Goal: Task Accomplishment & Management: Complete application form

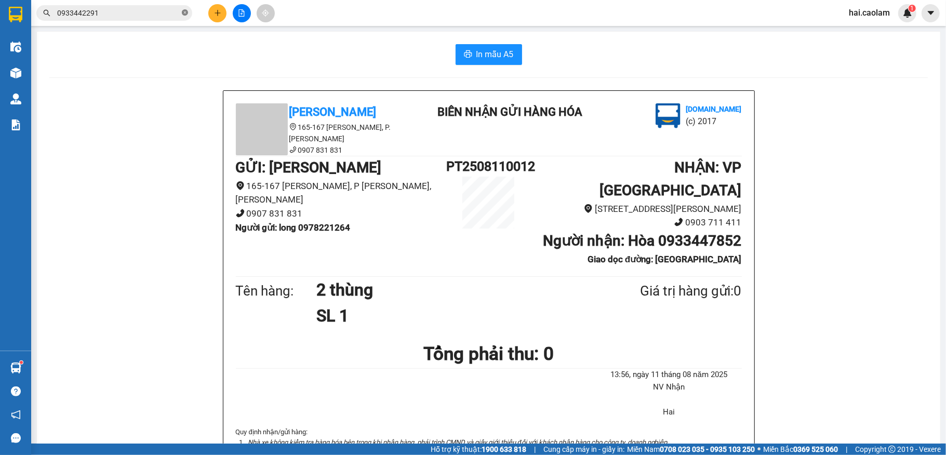
click at [186, 13] on icon "close-circle" at bounding box center [185, 12] width 6 height 6
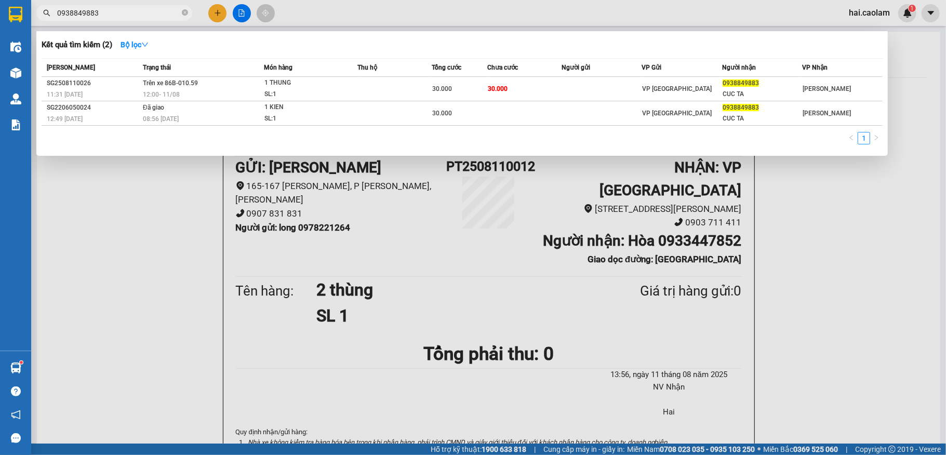
type input "0938849883"
drag, startPoint x: 184, startPoint y: 13, endPoint x: 299, endPoint y: 44, distance: 119.3
click at [185, 13] on icon "close-circle" at bounding box center [185, 12] width 6 height 6
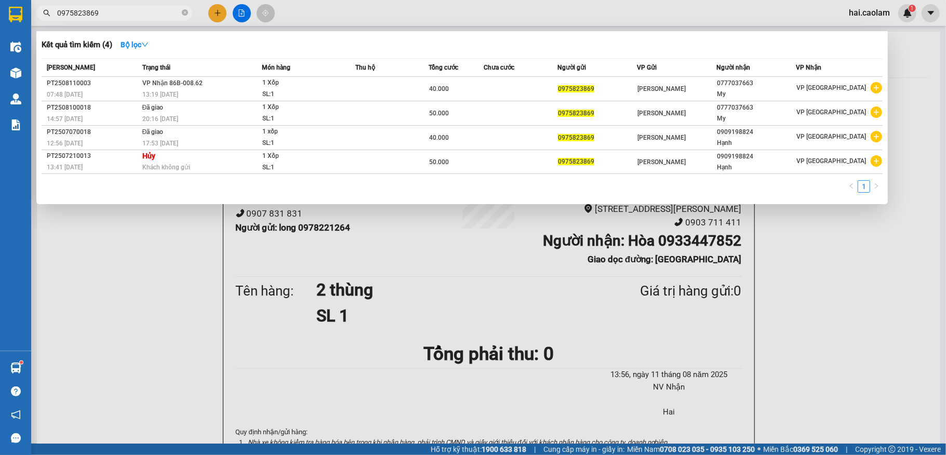
click at [130, 10] on input "0975823869" at bounding box center [118, 12] width 123 height 11
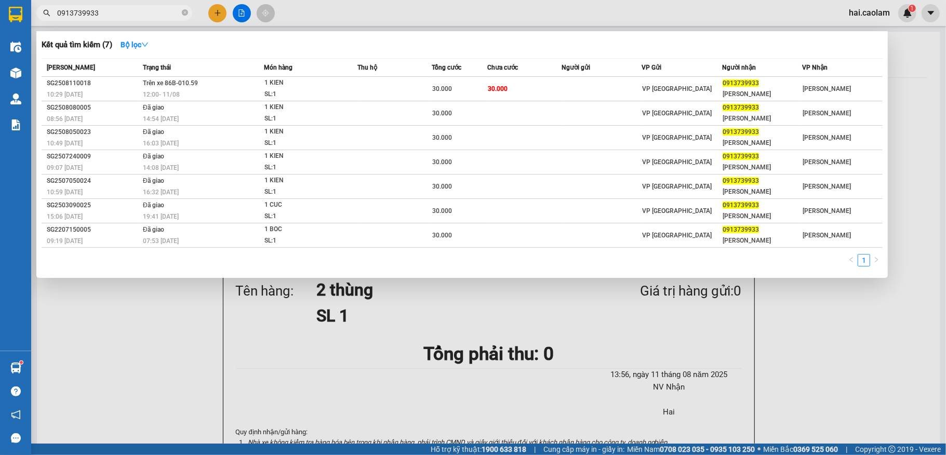
click at [145, 15] on input "0913739933" at bounding box center [118, 12] width 123 height 11
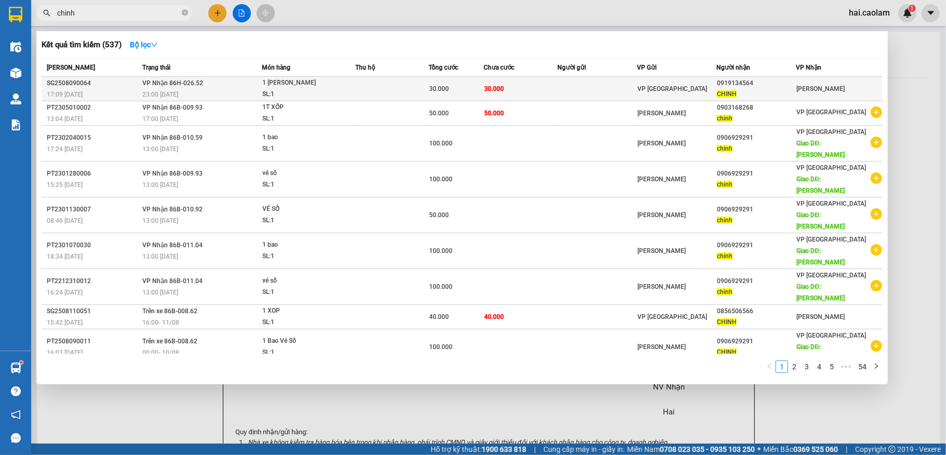
type input "chinh"
click at [397, 88] on td at bounding box center [391, 89] width 73 height 24
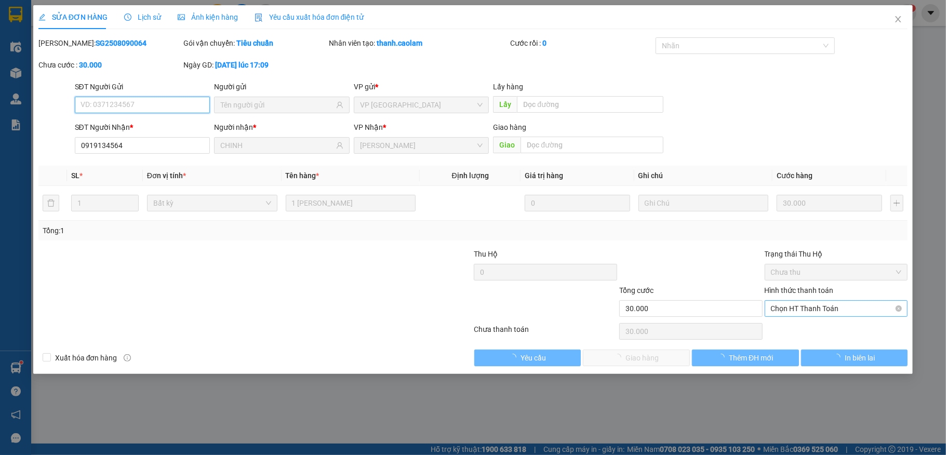
type input "0919134564"
type input "CHINH"
type input "30.000"
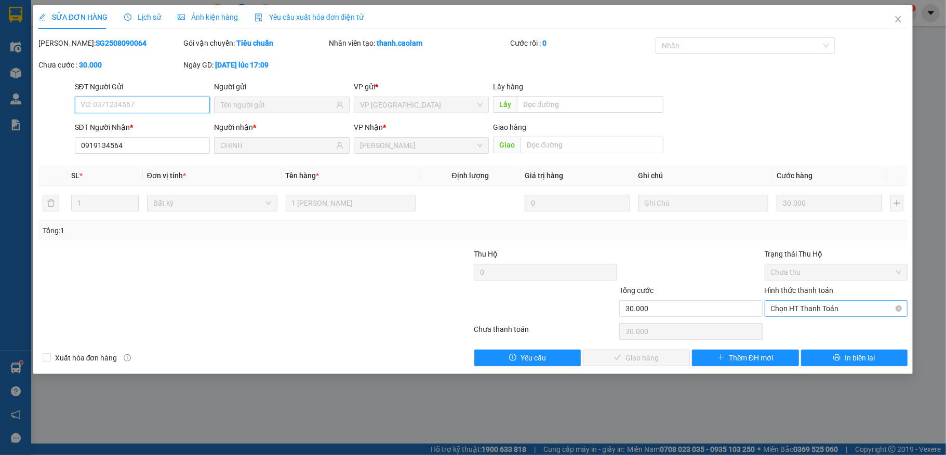
click at [815, 304] on span "Chọn HT Thanh Toán" at bounding box center [836, 309] width 131 height 16
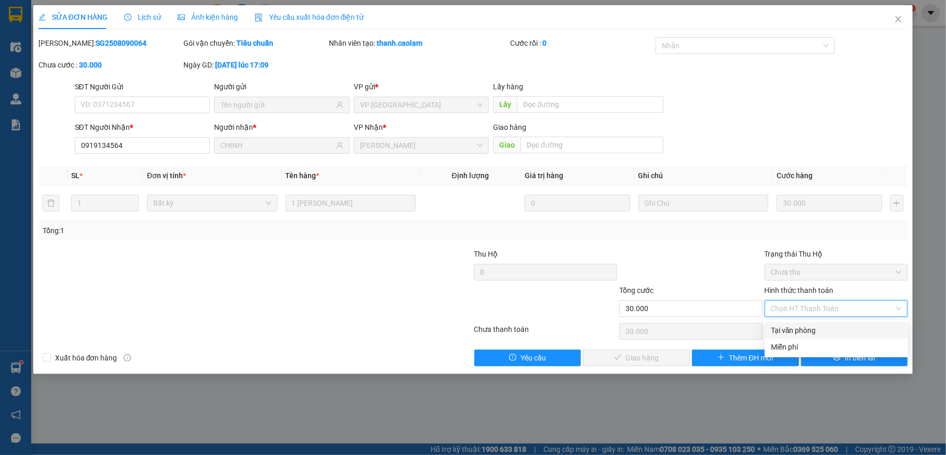
click at [773, 330] on div "Tại văn phòng" at bounding box center [836, 330] width 131 height 11
type input "0"
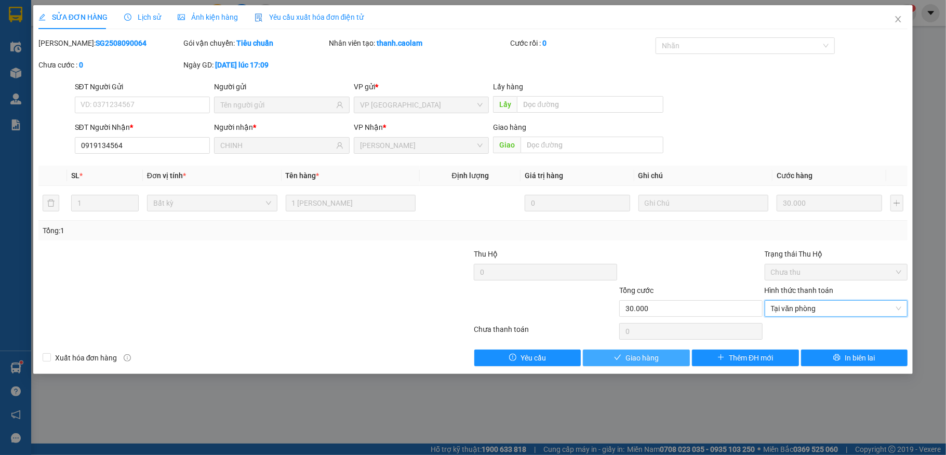
click at [655, 356] on span "Giao hàng" at bounding box center [641, 357] width 33 height 11
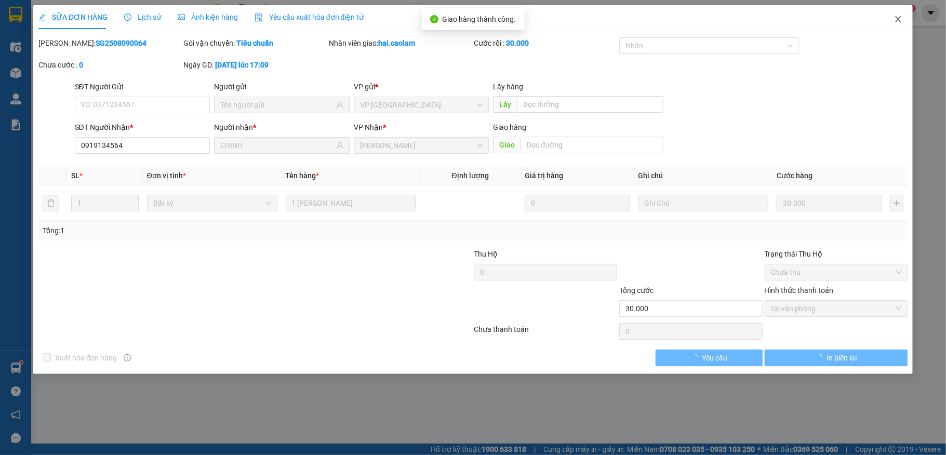
click at [896, 22] on icon "close" at bounding box center [898, 19] width 6 height 6
